Goal: Find contact information: Find contact information

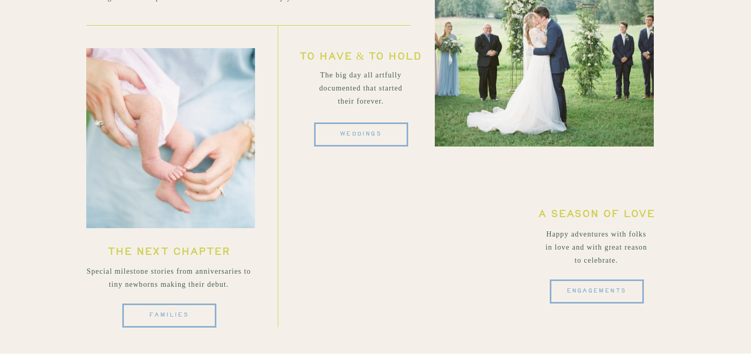
scroll to position [2983, 0]
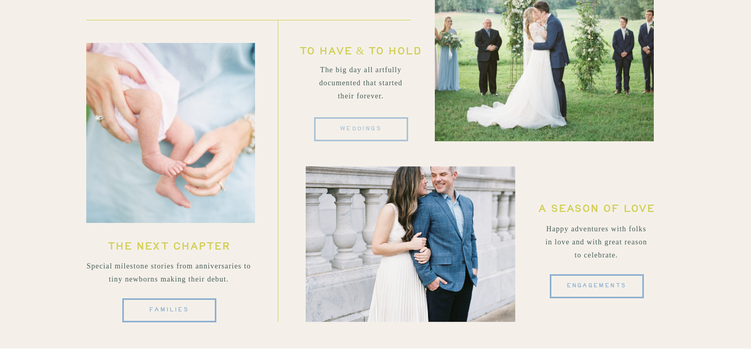
click at [375, 129] on span "weddings" at bounding box center [361, 129] width 42 height 10
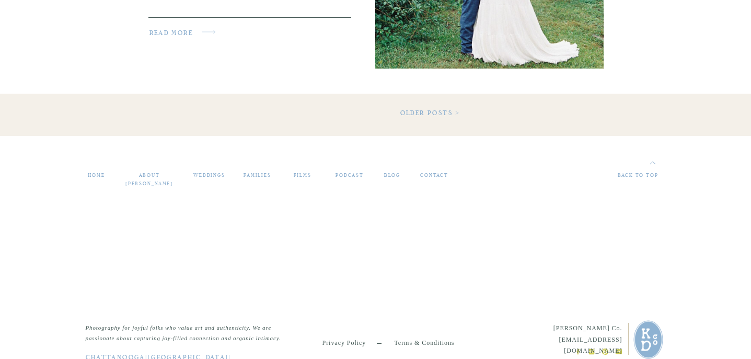
scroll to position [1951, 0]
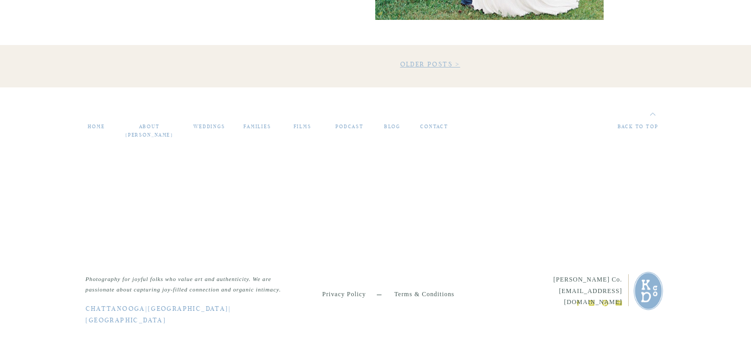
click at [436, 64] on link "Older Posts >" at bounding box center [430, 65] width 60 height 6
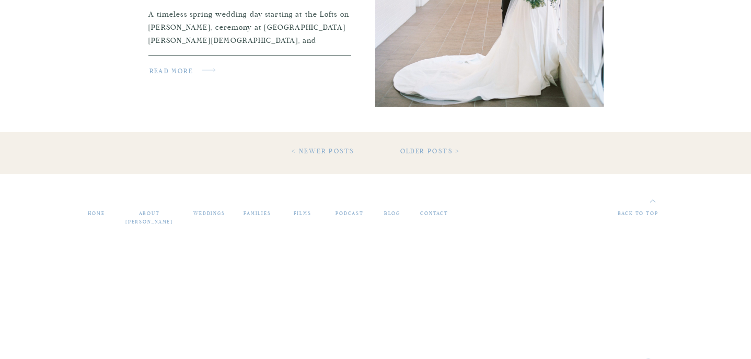
scroll to position [1867, 0]
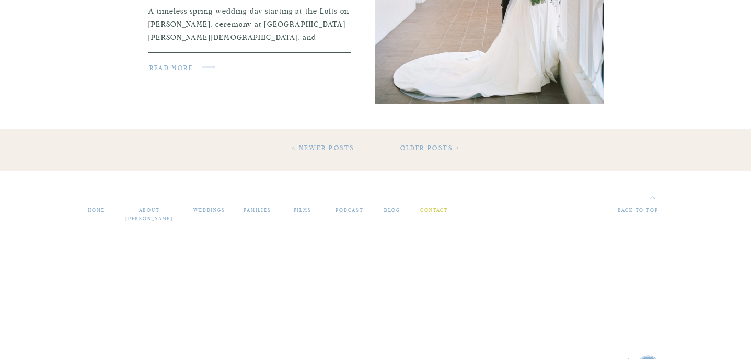
click at [433, 212] on nav "contact" at bounding box center [435, 210] width 34 height 9
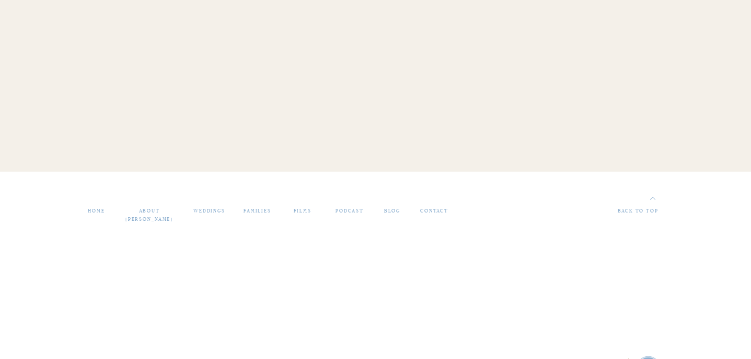
scroll to position [1118, 0]
